Goal: Information Seeking & Learning: Check status

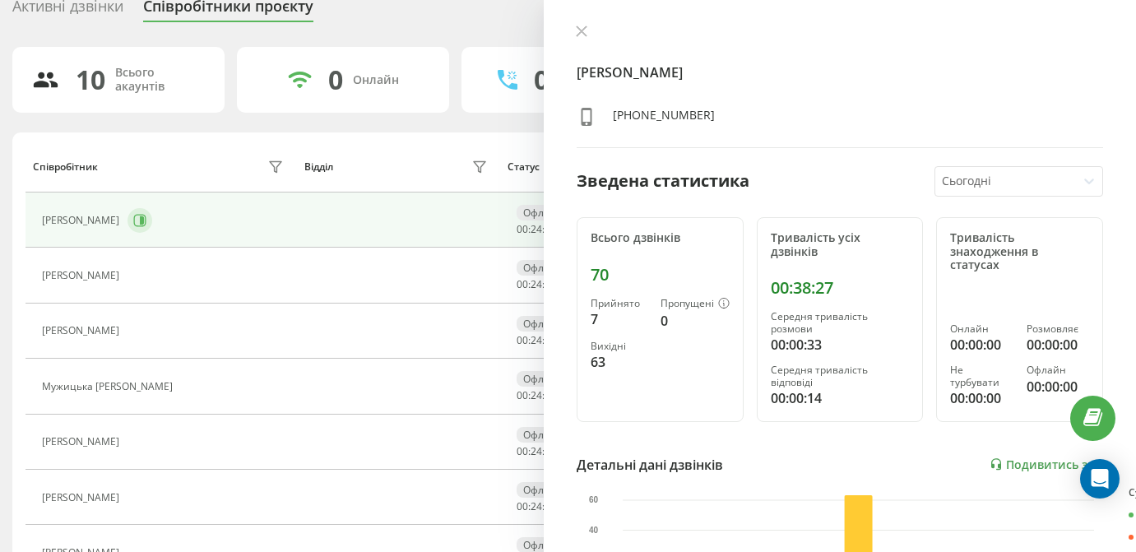
click at [144, 221] on icon at bounding box center [142, 220] width 4 height 8
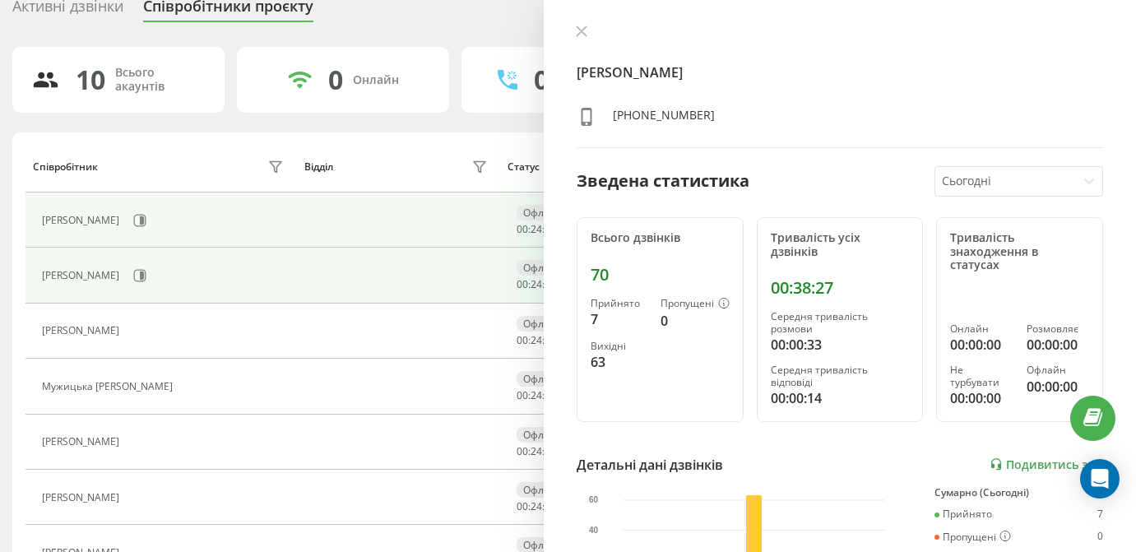
click at [239, 209] on div "[PERSON_NAME]" at bounding box center [165, 221] width 246 height 28
click at [144, 217] on icon at bounding box center [142, 220] width 4 height 8
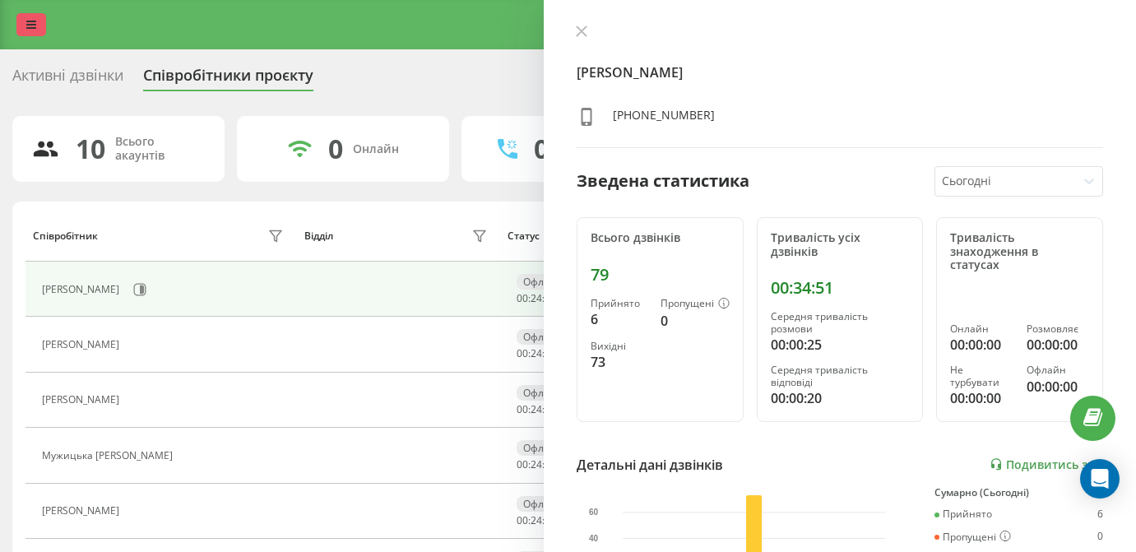
click at [32, 21] on icon at bounding box center [31, 25] width 10 height 12
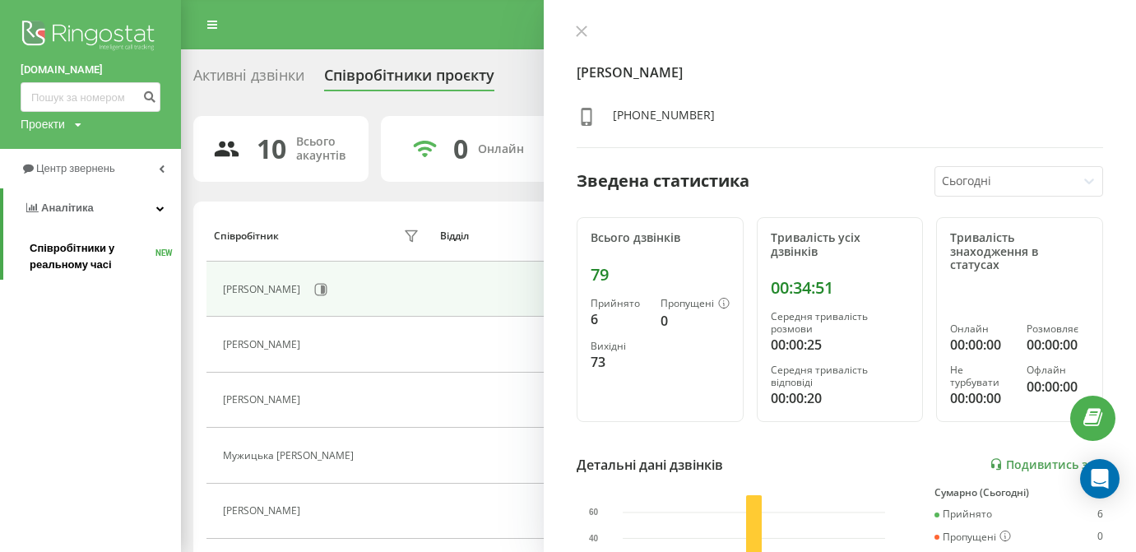
click at [93, 266] on span "Співробітники у реальному часі" at bounding box center [93, 256] width 126 height 33
click at [86, 178] on link "Центр звернень" at bounding box center [90, 168] width 181 height 39
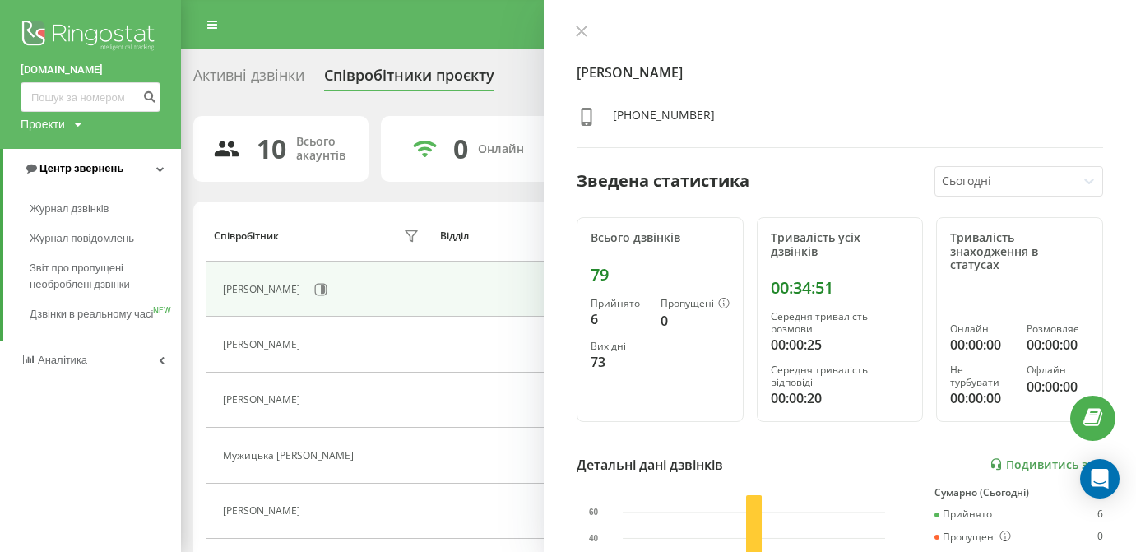
click at [90, 160] on span "Центр звернень" at bounding box center [74, 168] width 100 height 16
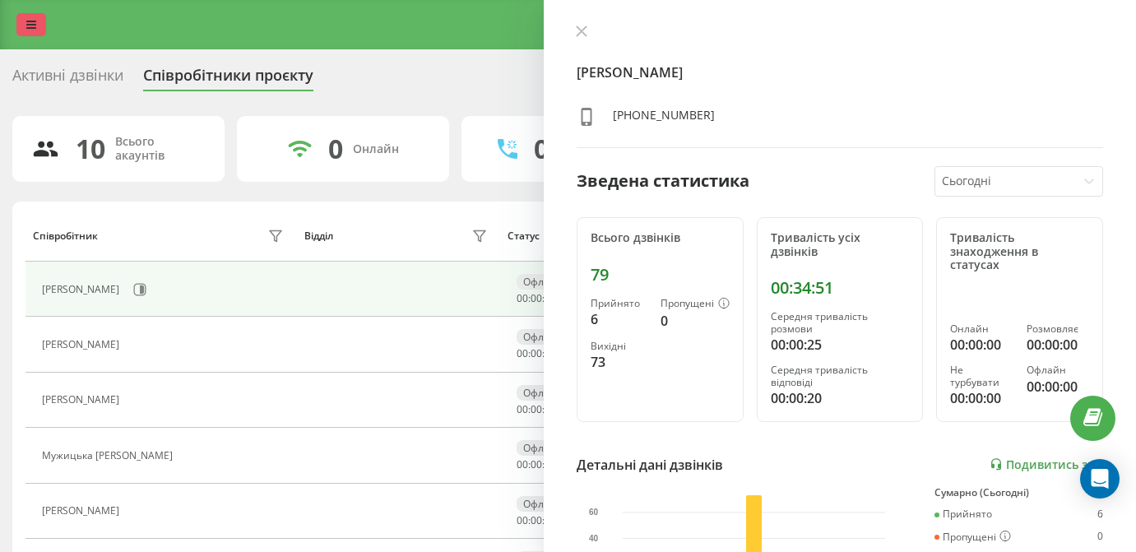
click at [30, 29] on icon at bounding box center [31, 25] width 10 height 12
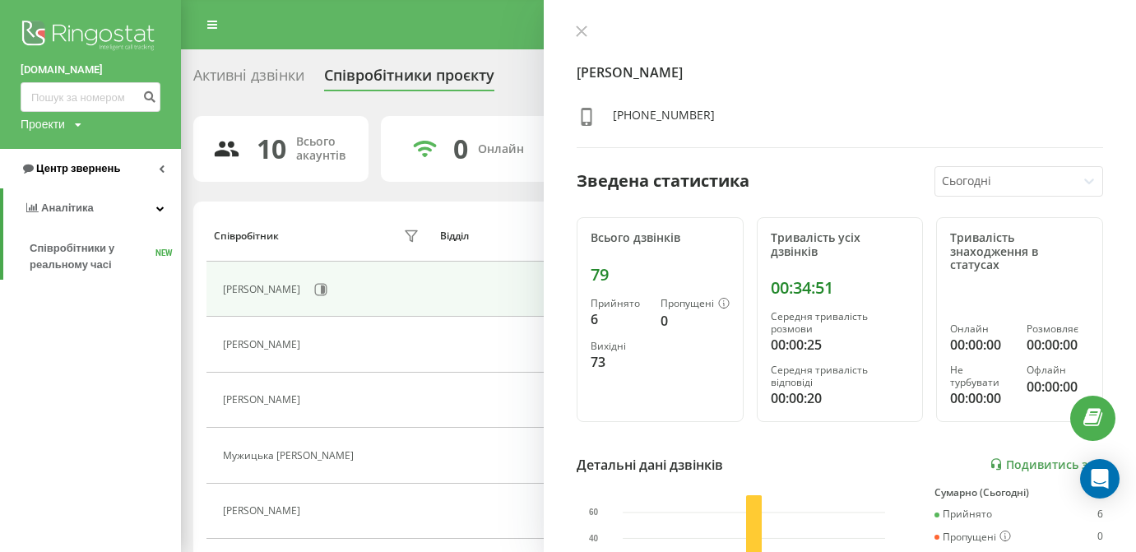
click at [77, 172] on span "Центр звернень" at bounding box center [78, 168] width 84 height 12
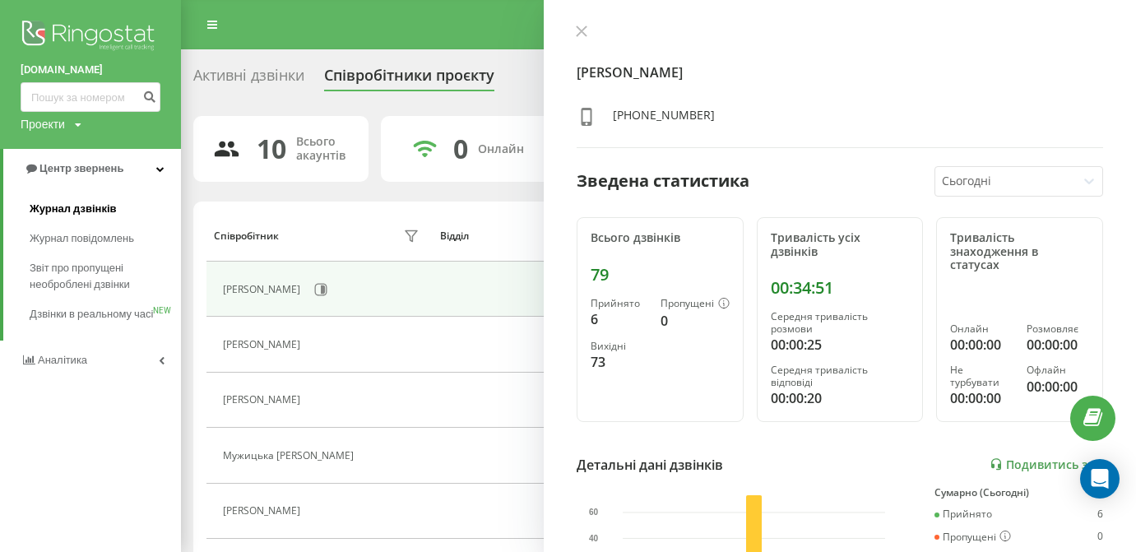
click at [77, 201] on span "Журнал дзвінків" at bounding box center [73, 209] width 87 height 16
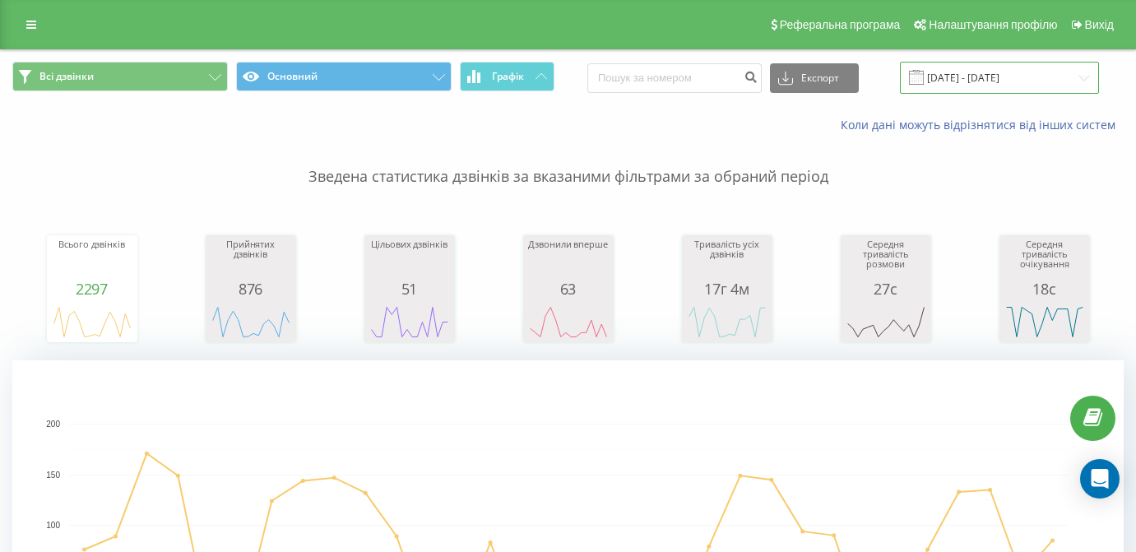
click at [1010, 94] on input "[DATE] - [DATE]" at bounding box center [999, 78] width 199 height 32
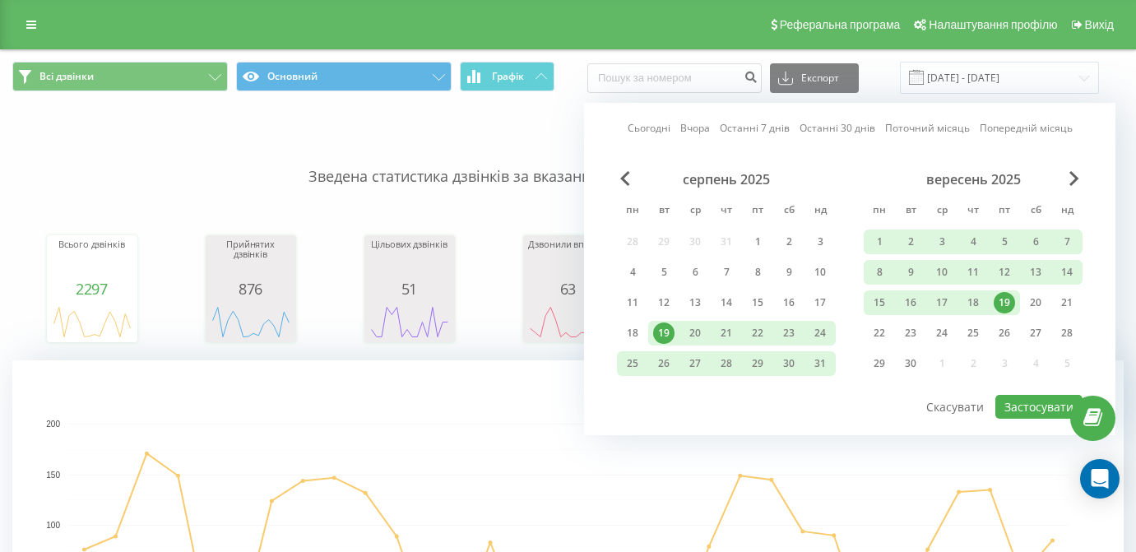
click at [1001, 313] on div "19" at bounding box center [1004, 302] width 21 height 21
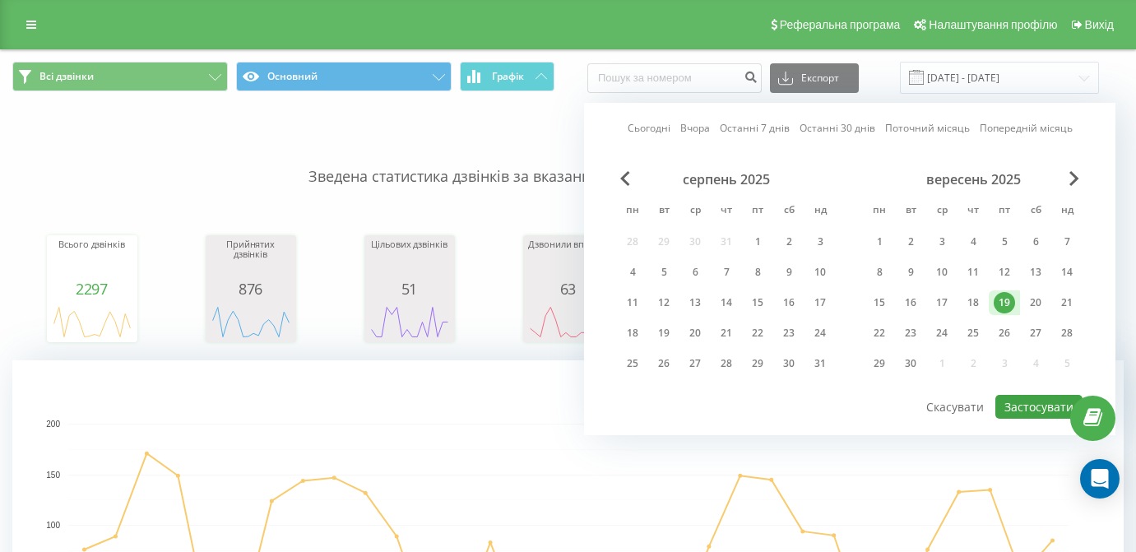
click at [1037, 419] on button "Застосувати" at bounding box center [1039, 407] width 87 height 24
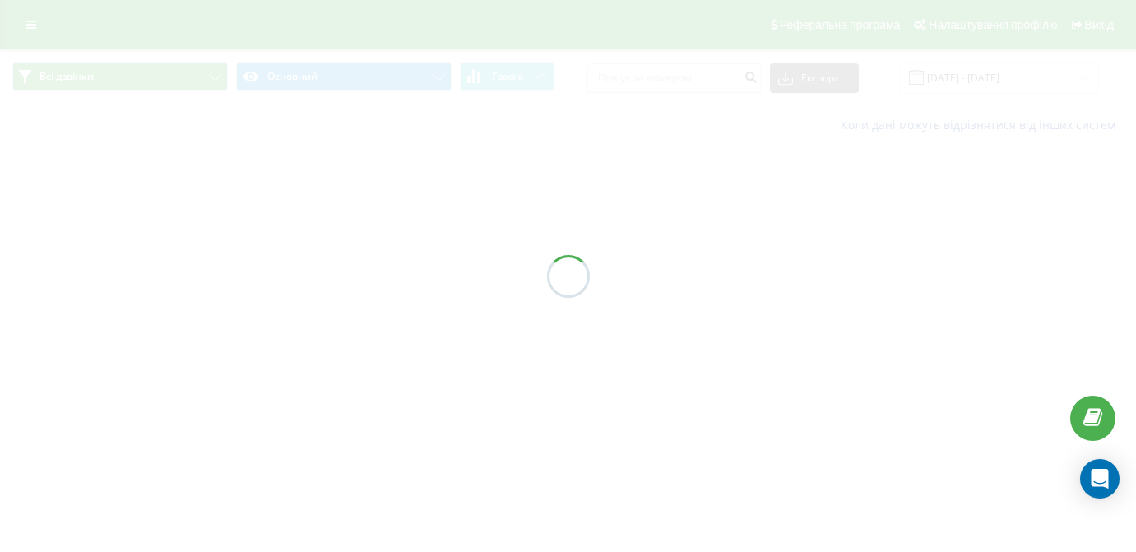
type input "[DATE] - [DATE]"
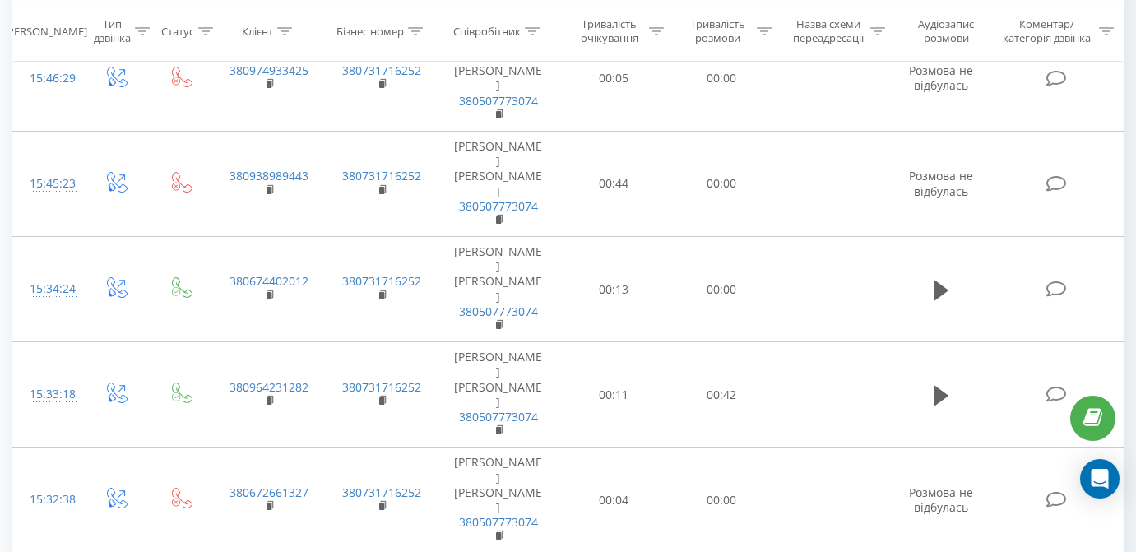
scroll to position [2542, 0]
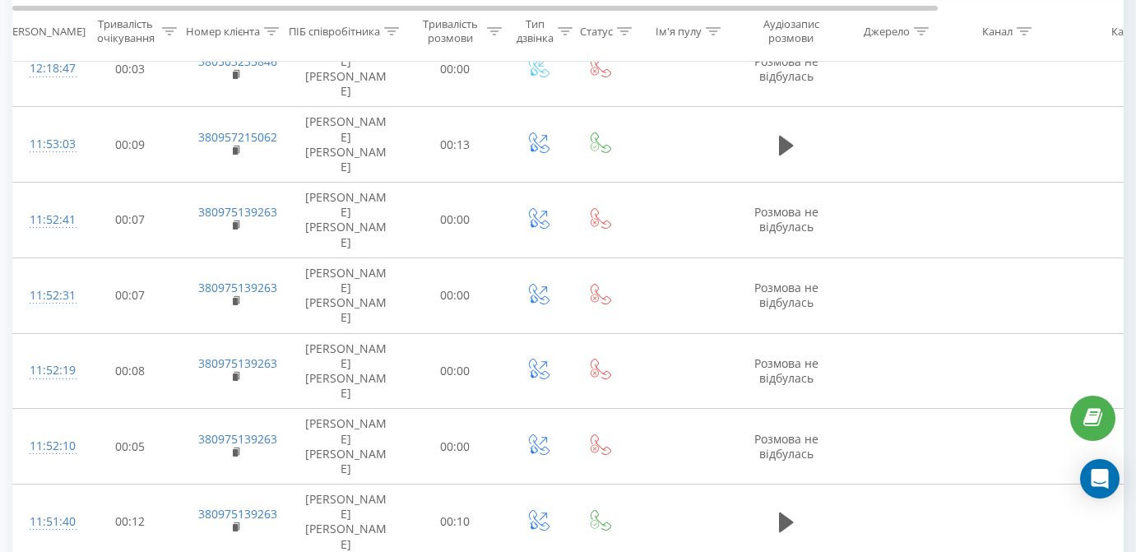
scroll to position [1831, 0]
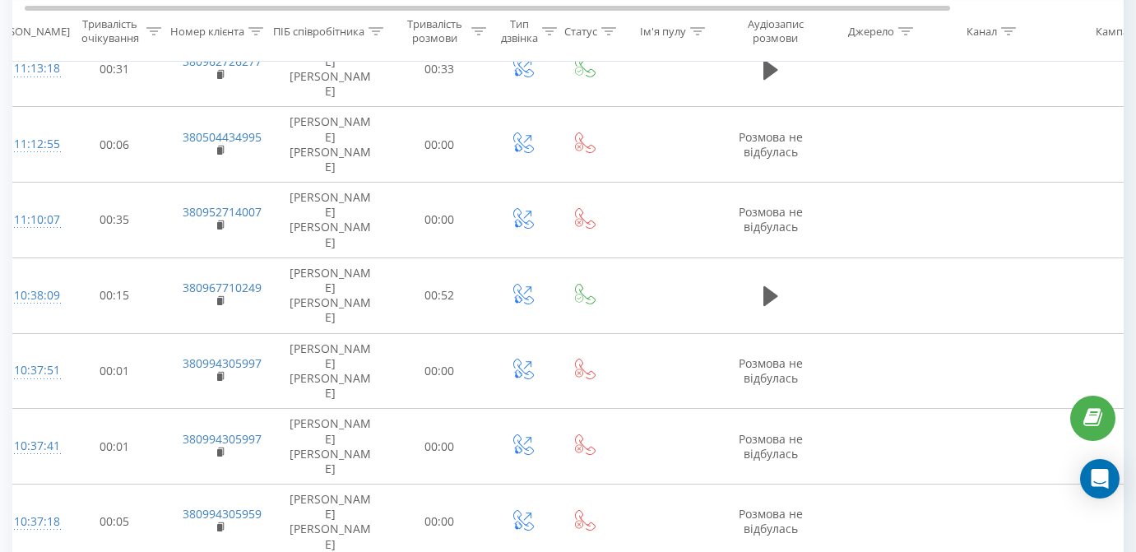
scroll to position [1831, 0]
